Goal: Navigation & Orientation: Find specific page/section

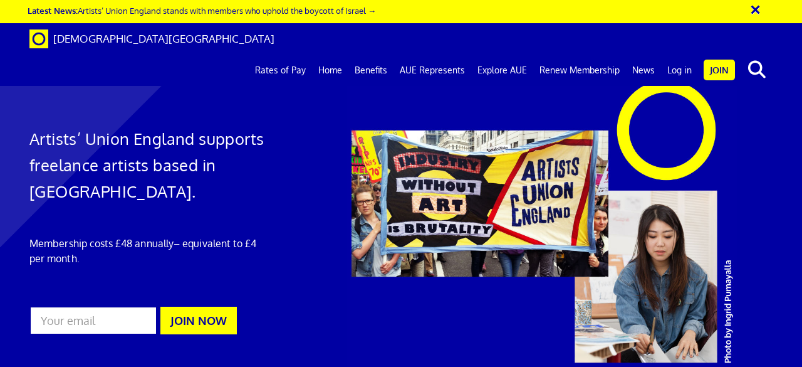
scroll to position [0, 3]
click at [678, 55] on link "Log in" at bounding box center [679, 70] width 37 height 31
click at [683, 55] on link "Log in" at bounding box center [679, 70] width 37 height 31
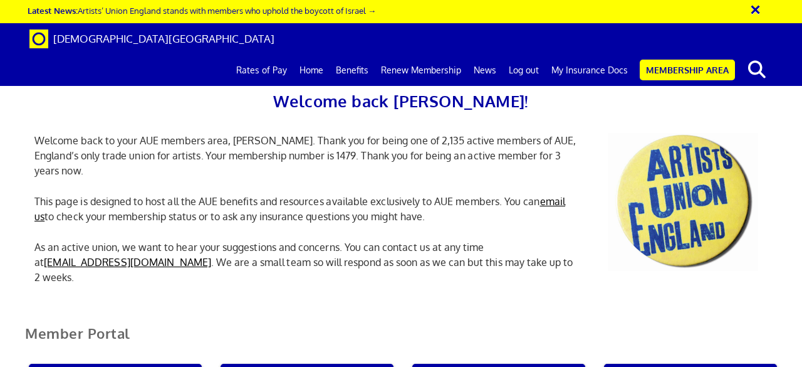
scroll to position [0, 4]
click at [600, 55] on link "My Insurance Docs" at bounding box center [589, 70] width 89 height 31
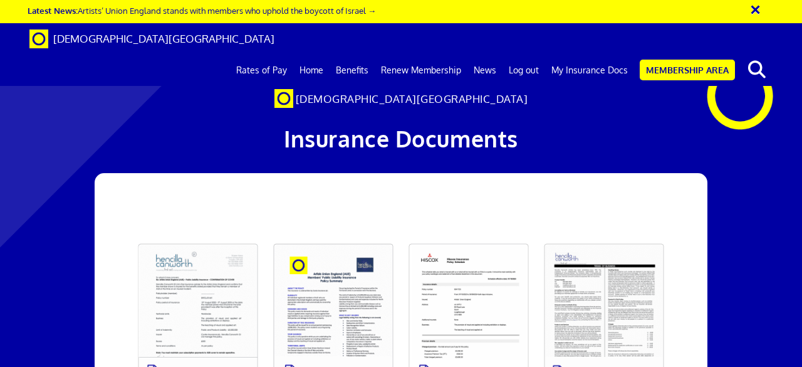
scroll to position [125, 0]
click at [226, 236] on link at bounding box center [197, 315] width 135 height 159
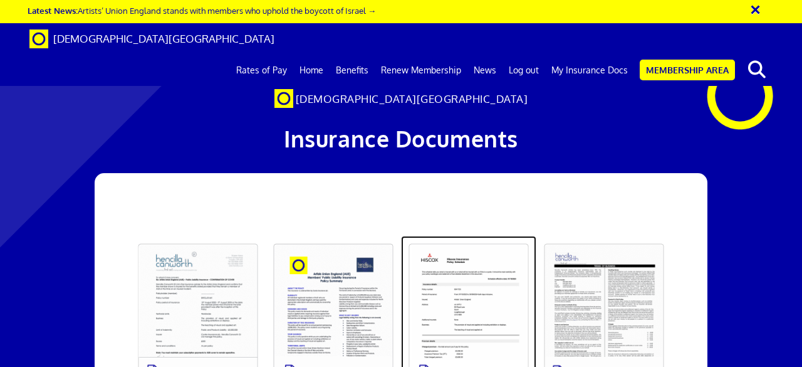
click at [465, 236] on link at bounding box center [468, 315] width 135 height 159
click at [473, 236] on link at bounding box center [468, 315] width 135 height 159
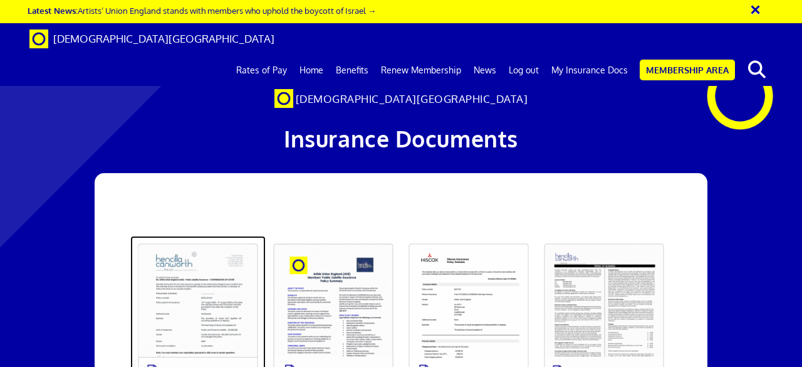
click at [206, 236] on link at bounding box center [197, 315] width 135 height 159
